Goal: Task Accomplishment & Management: Use online tool/utility

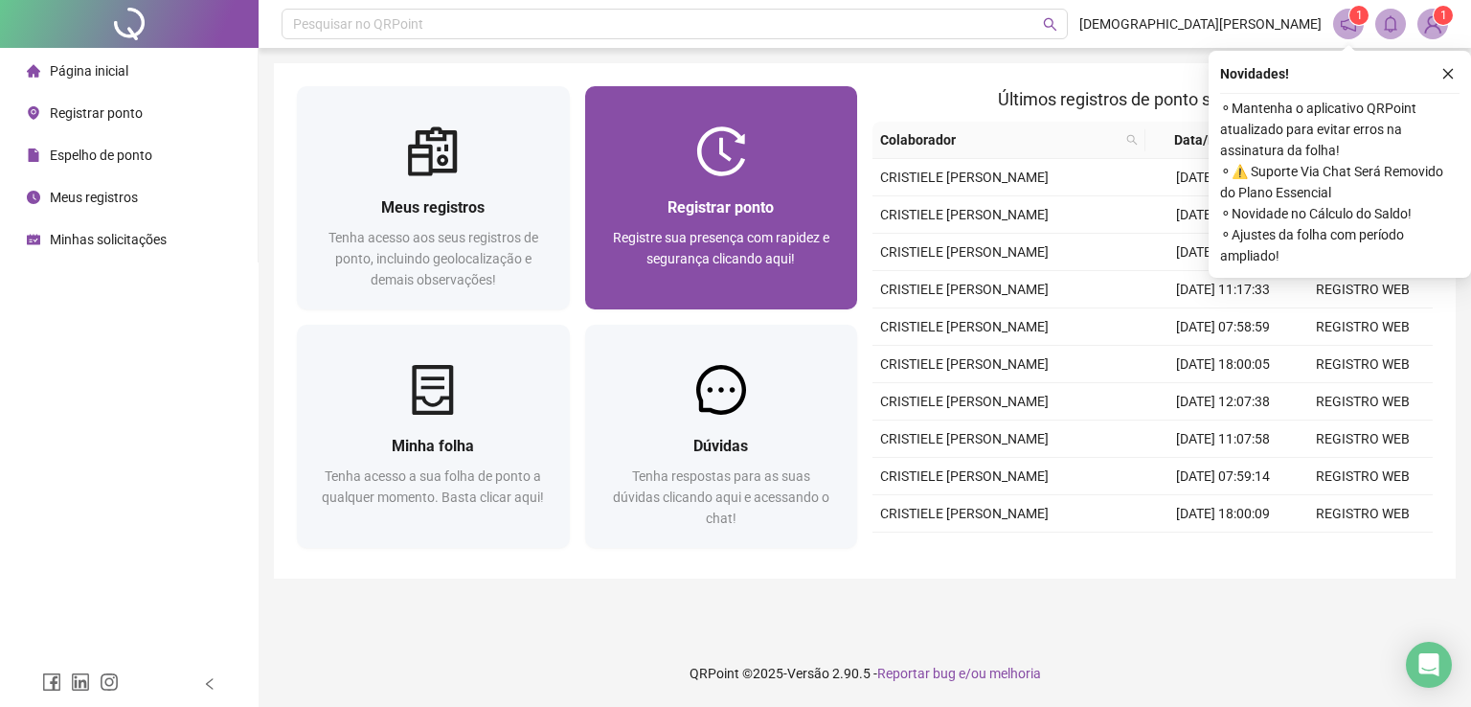
click at [687, 204] on span "Registrar ponto" at bounding box center [720, 207] width 106 height 18
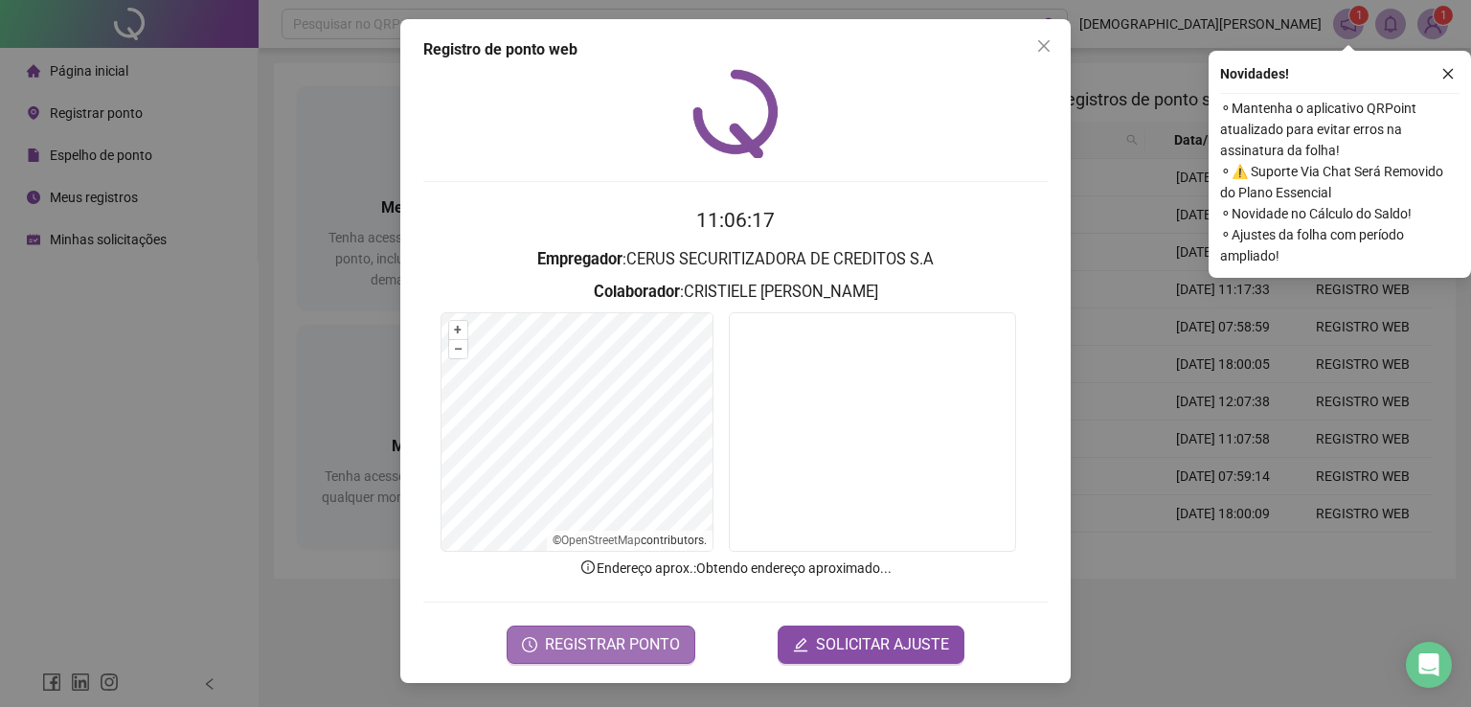
click at [637, 634] on span "REGISTRAR PONTO" at bounding box center [612, 644] width 135 height 23
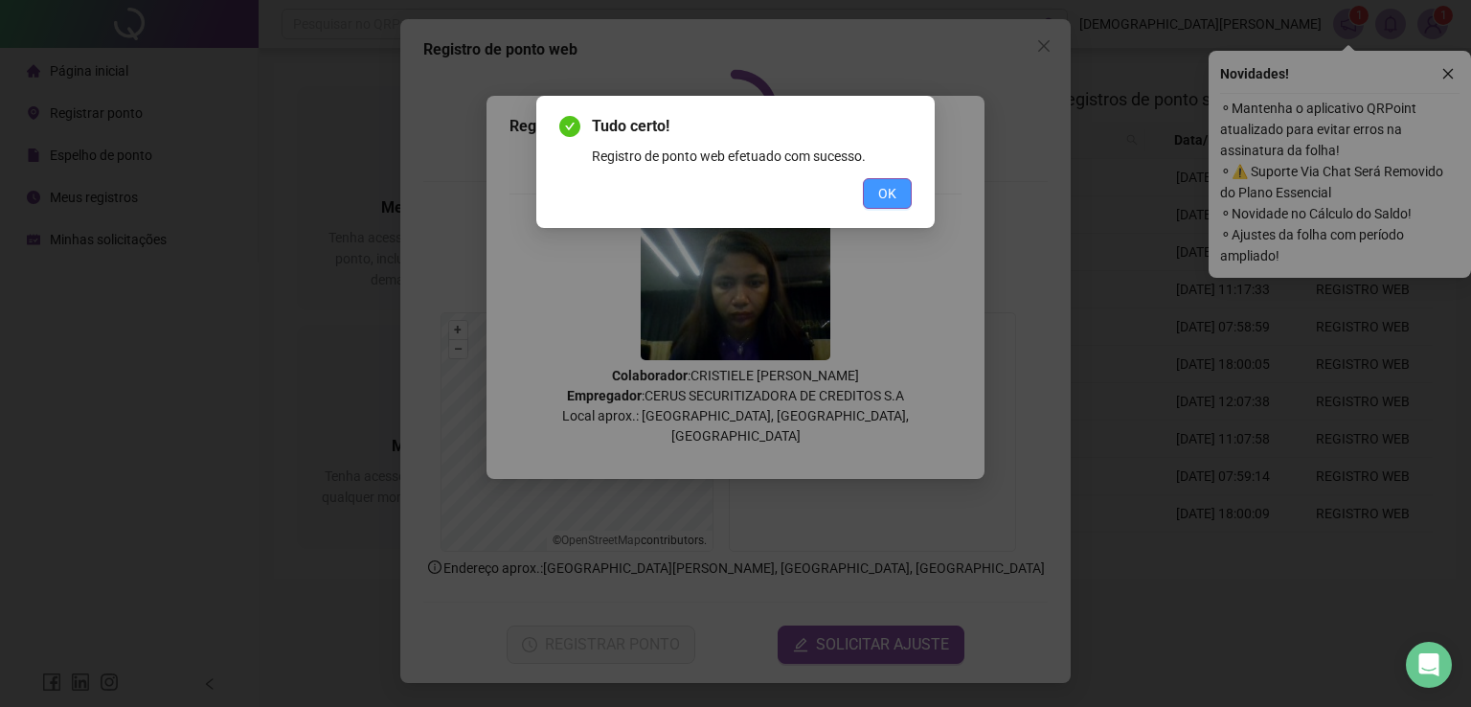
click at [894, 194] on span "OK" at bounding box center [887, 193] width 18 height 21
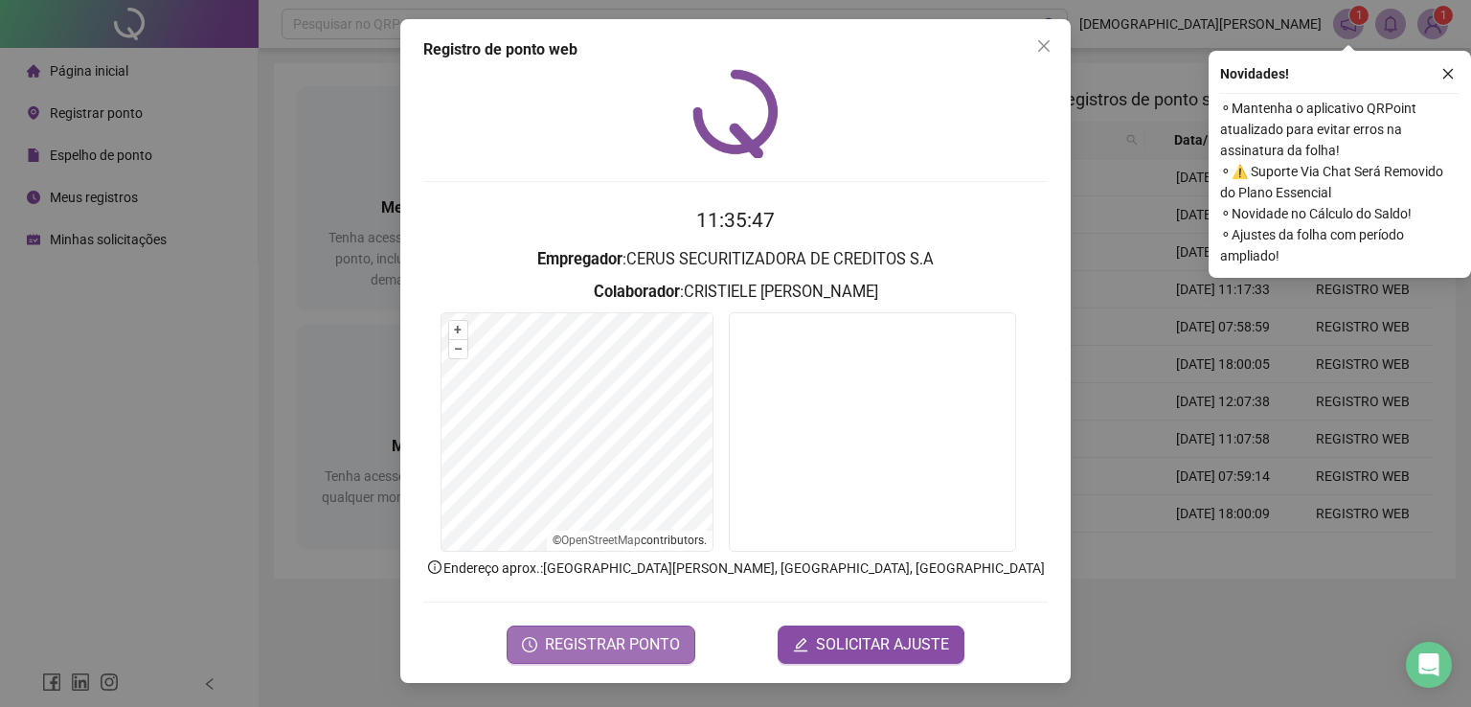
click at [628, 633] on span "REGISTRAR PONTO" at bounding box center [612, 644] width 135 height 23
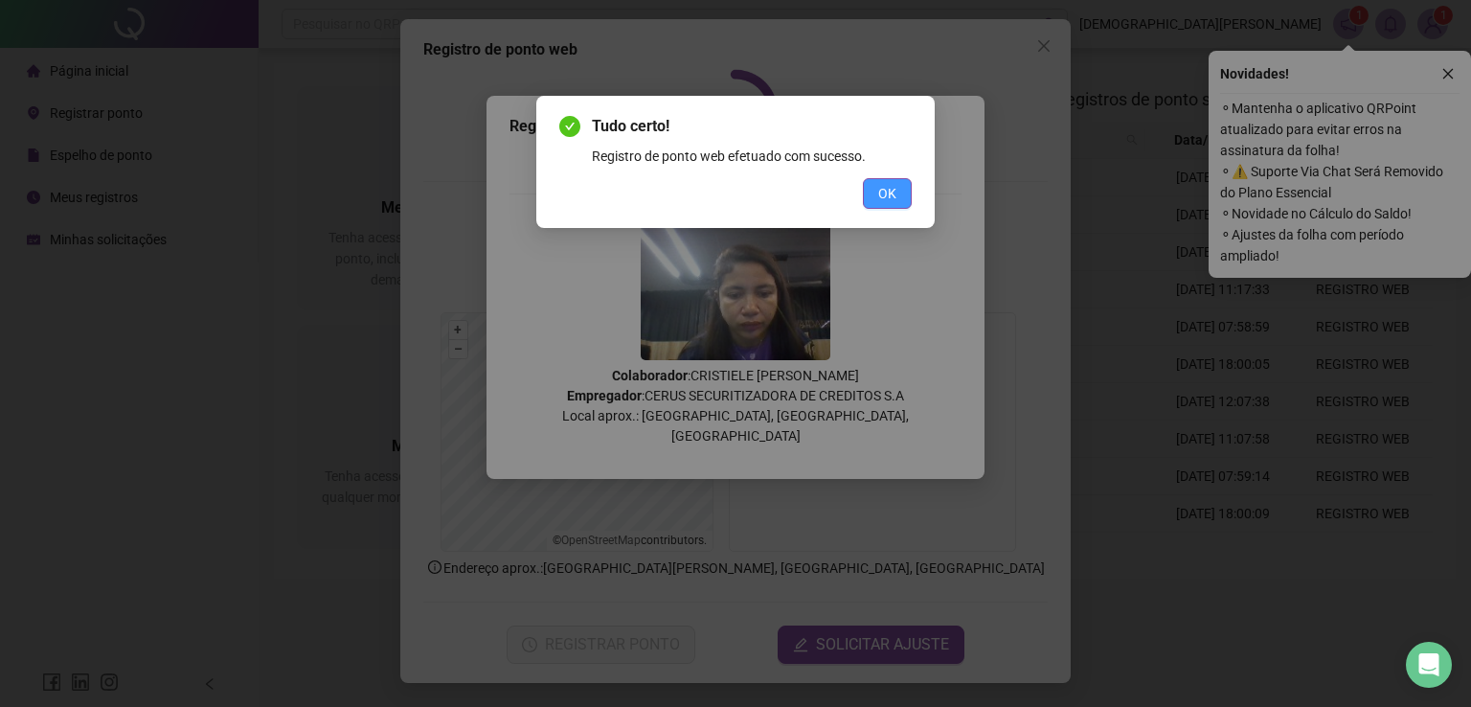
click at [888, 192] on span "OK" at bounding box center [887, 193] width 18 height 21
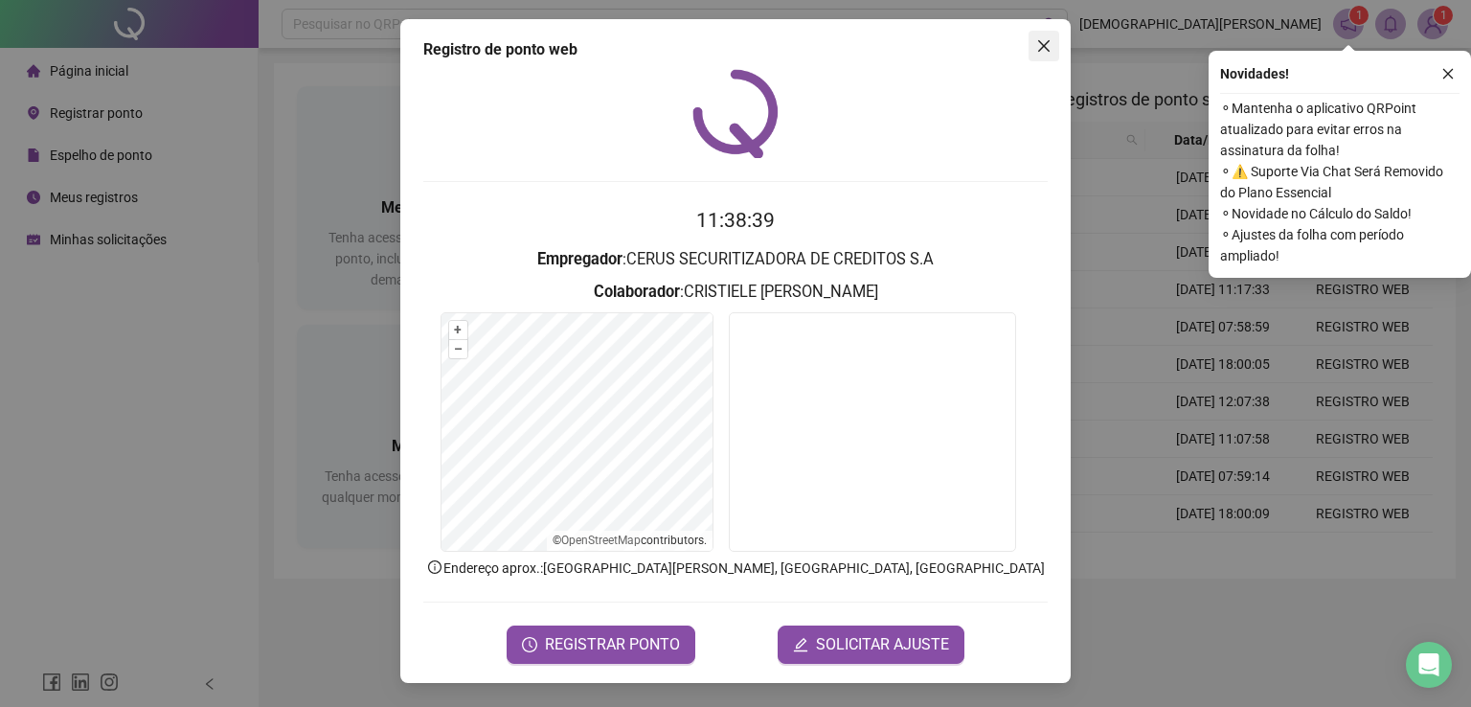
click at [1044, 47] on icon "close" at bounding box center [1043, 45] width 15 height 15
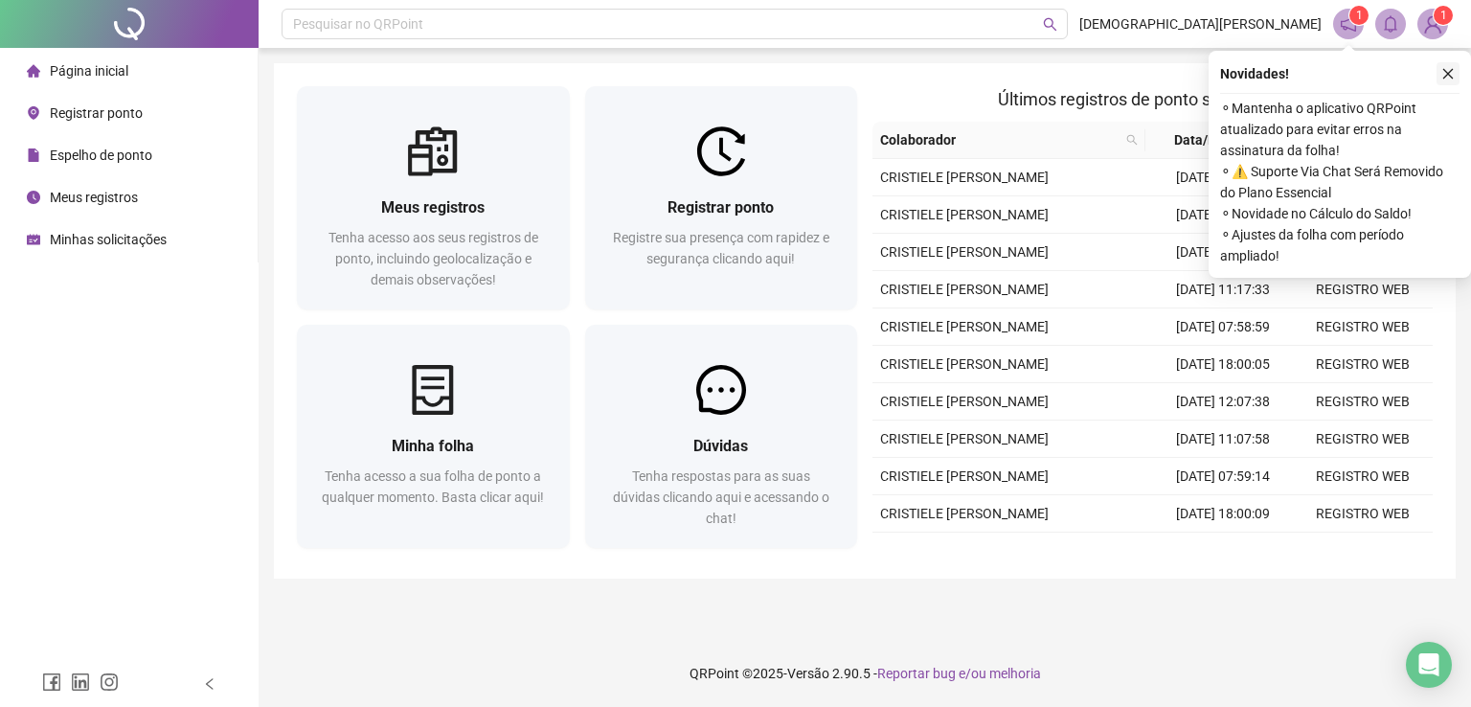
click at [1455, 71] on button "button" at bounding box center [1447, 73] width 23 height 23
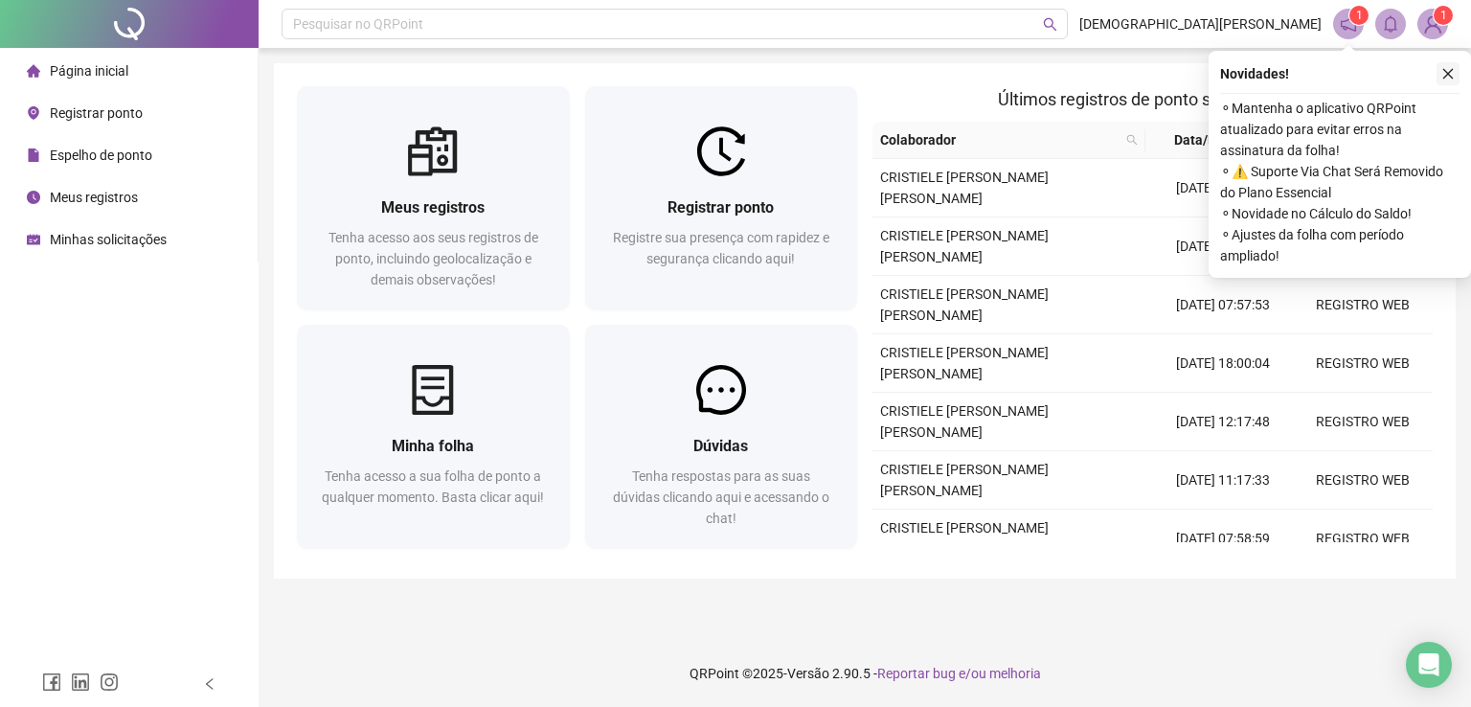
click at [1455, 73] on button "button" at bounding box center [1447, 73] width 23 height 23
